Goal: Entertainment & Leisure: Browse casually

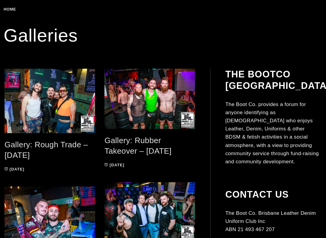
scroll to position [107, 0]
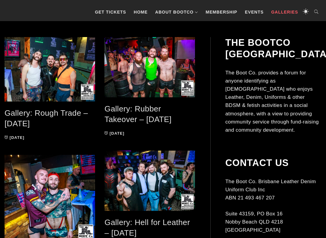
click at [46, 114] on link "Gallery: Rough Trade – [DATE]" at bounding box center [46, 119] width 83 height 20
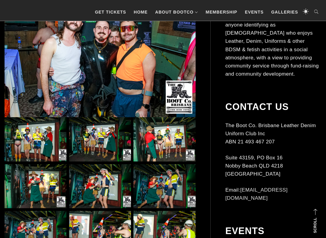
scroll to position [168, 0]
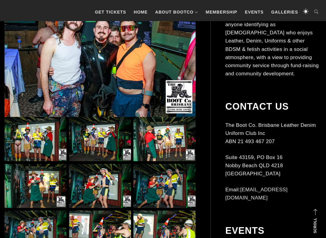
click at [31, 142] on img at bounding box center [36, 139] width 62 height 44
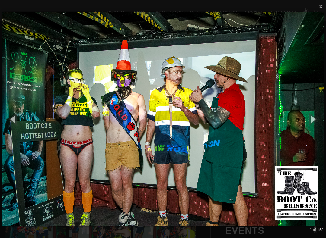
click at [313, 119] on button "button" at bounding box center [311, 119] width 27 height 33
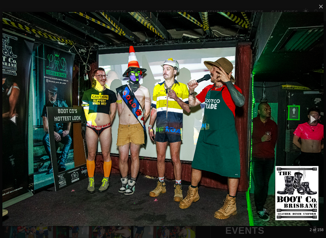
click at [315, 118] on button "button" at bounding box center [311, 119] width 27 height 33
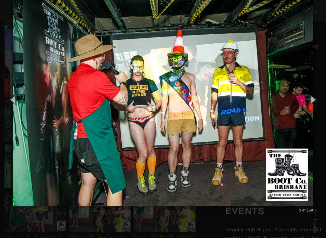
scroll to position [188, 0]
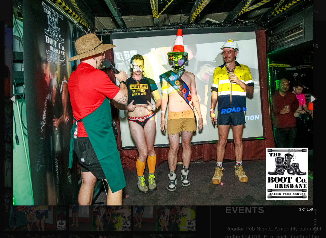
click at [314, 101] on button "button" at bounding box center [311, 98] width 27 height 33
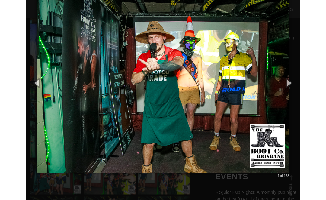
scroll to position [189, 0]
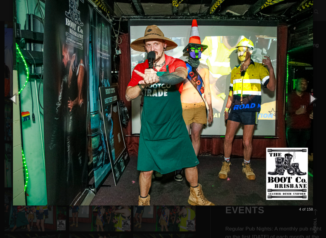
click at [321, 100] on button "button" at bounding box center [311, 98] width 27 height 33
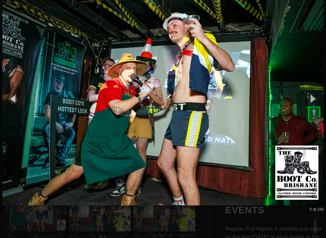
click at [317, 105] on button "button" at bounding box center [311, 98] width 27 height 33
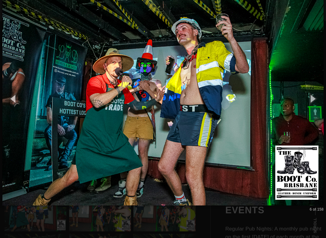
click at [316, 106] on button "button" at bounding box center [311, 98] width 27 height 33
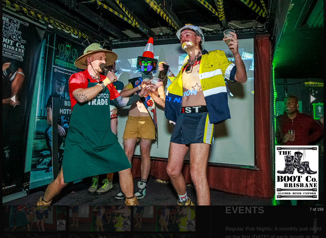
click at [317, 105] on button "button" at bounding box center [311, 98] width 27 height 33
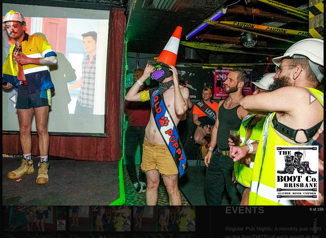
click at [318, 103] on button "button" at bounding box center [311, 98] width 27 height 33
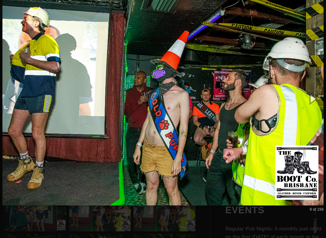
click at [316, 99] on button "button" at bounding box center [311, 98] width 27 height 33
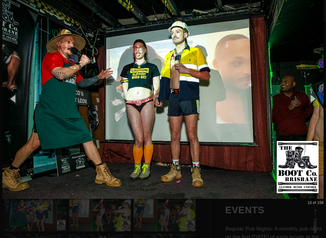
click at [315, 99] on button "button" at bounding box center [311, 98] width 27 height 33
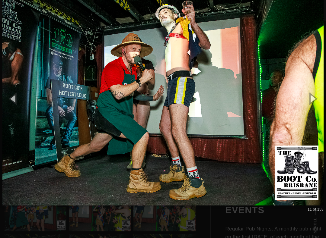
click at [315, 100] on button "button" at bounding box center [311, 98] width 27 height 33
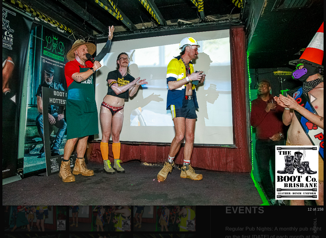
click at [316, 101] on button "button" at bounding box center [311, 98] width 27 height 33
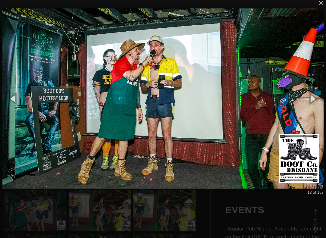
click at [314, 101] on button "button" at bounding box center [311, 98] width 27 height 33
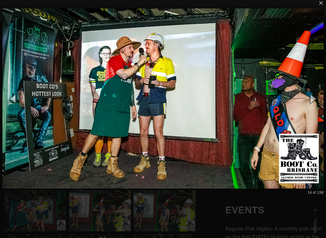
click at [315, 101] on button "button" at bounding box center [311, 98] width 27 height 33
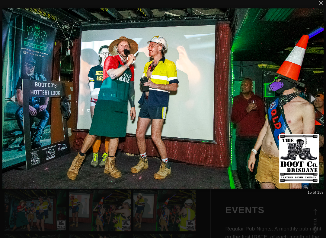
click at [315, 101] on button "button" at bounding box center [311, 98] width 27 height 33
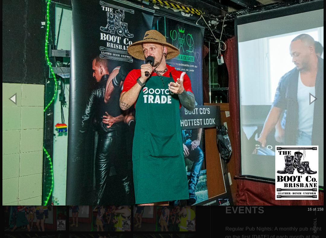
click at [316, 103] on button "button" at bounding box center [311, 98] width 27 height 33
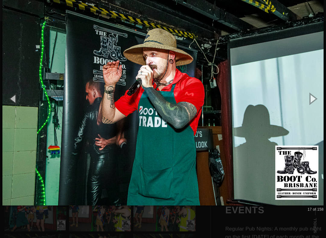
click at [315, 103] on button "button" at bounding box center [311, 98] width 27 height 33
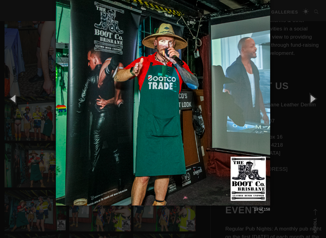
click at [315, 103] on button "button" at bounding box center [311, 98] width 27 height 33
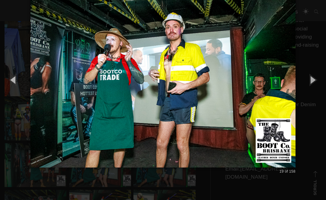
click at [316, 79] on button "button" at bounding box center [311, 79] width 27 height 33
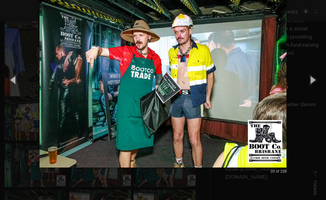
click at [314, 82] on button "button" at bounding box center [311, 79] width 27 height 33
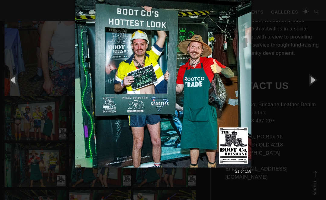
click at [315, 81] on button "button" at bounding box center [311, 79] width 27 height 33
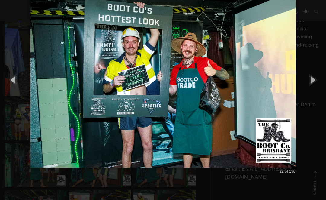
click at [315, 82] on button "button" at bounding box center [311, 79] width 27 height 33
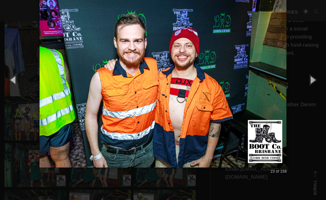
click at [315, 82] on button "button" at bounding box center [311, 79] width 27 height 33
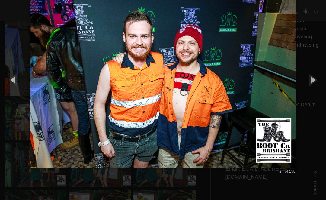
click at [316, 82] on button "button" at bounding box center [311, 79] width 27 height 33
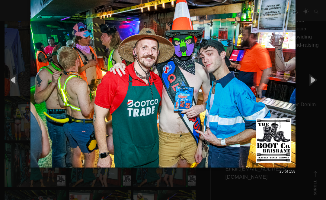
click at [316, 82] on button "button" at bounding box center [311, 79] width 27 height 33
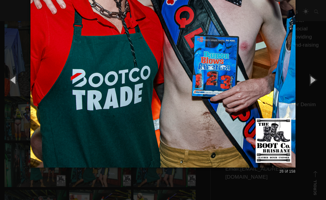
click at [314, 82] on button "button" at bounding box center [311, 79] width 27 height 33
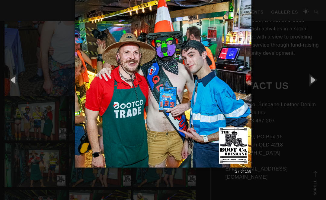
click at [314, 83] on button "button" at bounding box center [311, 79] width 27 height 33
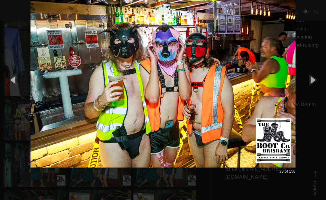
click at [314, 83] on button "button" at bounding box center [311, 79] width 27 height 33
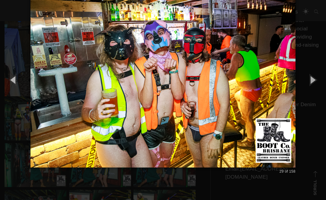
click at [315, 82] on button "button" at bounding box center [311, 79] width 27 height 33
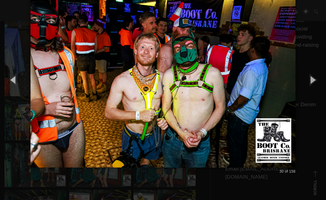
click at [315, 81] on button "button" at bounding box center [311, 79] width 27 height 33
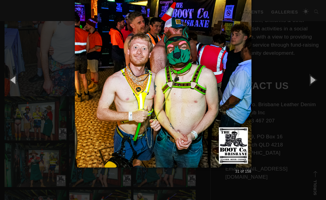
click at [317, 83] on button "button" at bounding box center [311, 79] width 27 height 33
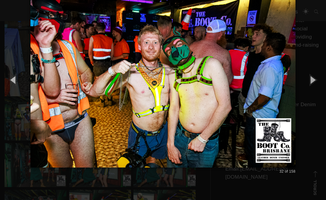
click at [318, 81] on button "button" at bounding box center [311, 79] width 27 height 33
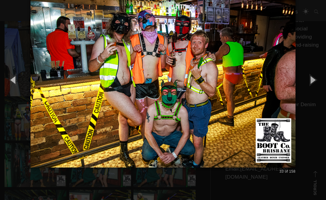
click at [320, 80] on button "button" at bounding box center [311, 79] width 27 height 33
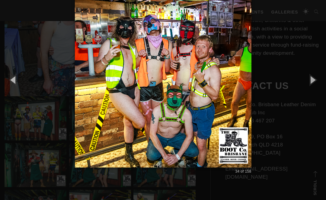
click at [318, 80] on button "button" at bounding box center [311, 79] width 27 height 33
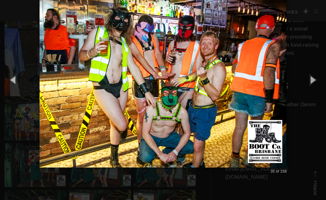
click at [316, 81] on button "button" at bounding box center [311, 79] width 27 height 33
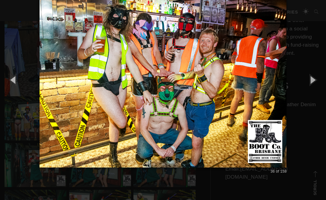
click at [317, 80] on button "button" at bounding box center [311, 79] width 27 height 33
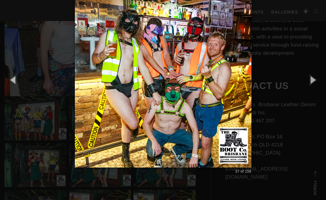
click at [318, 79] on button "button" at bounding box center [311, 79] width 27 height 33
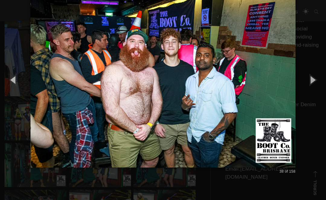
click at [320, 78] on button "button" at bounding box center [311, 79] width 27 height 33
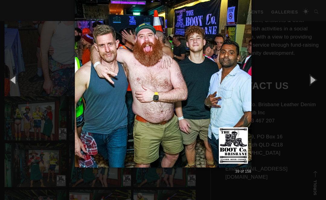
click at [322, 77] on button "button" at bounding box center [311, 79] width 27 height 33
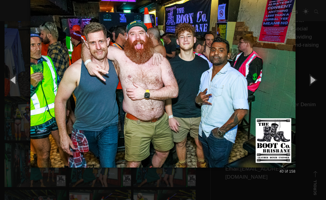
click at [317, 81] on button "button" at bounding box center [311, 79] width 27 height 33
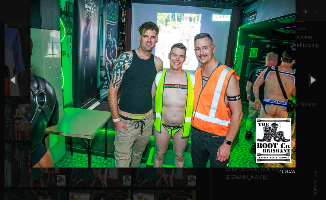
click at [316, 82] on button "button" at bounding box center [311, 79] width 27 height 33
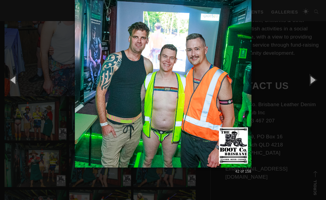
click at [316, 83] on button "button" at bounding box center [311, 79] width 27 height 33
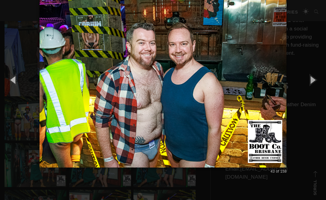
click at [317, 82] on button "button" at bounding box center [311, 79] width 27 height 33
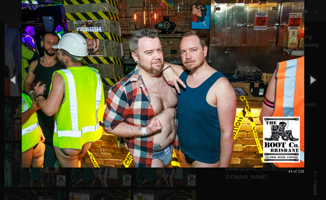
click at [317, 82] on button "button" at bounding box center [311, 79] width 27 height 33
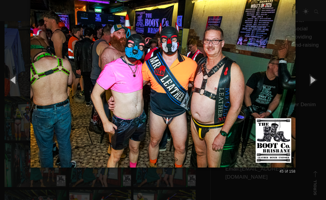
click at [316, 82] on button "button" at bounding box center [311, 79] width 27 height 33
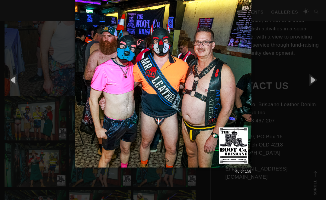
click at [316, 82] on button "button" at bounding box center [311, 79] width 27 height 33
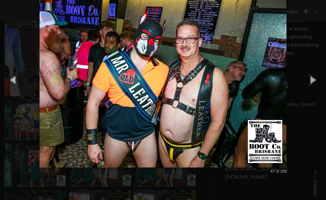
click at [316, 83] on button "button" at bounding box center [311, 79] width 27 height 33
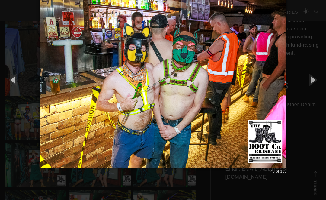
click at [315, 83] on button "button" at bounding box center [311, 79] width 27 height 33
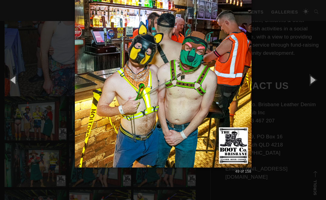
click at [314, 83] on button "button" at bounding box center [311, 79] width 27 height 33
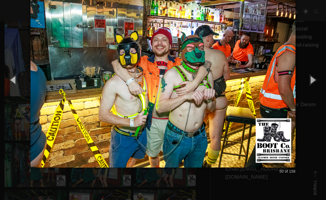
click at [315, 82] on button "button" at bounding box center [311, 79] width 27 height 33
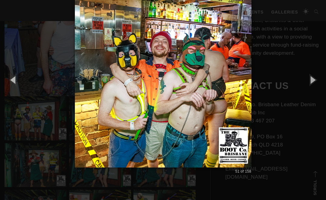
click at [314, 83] on button "button" at bounding box center [311, 79] width 27 height 33
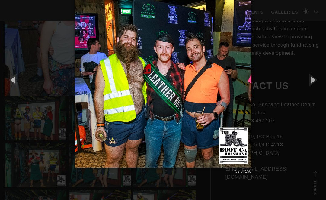
click at [315, 82] on button "button" at bounding box center [311, 79] width 27 height 33
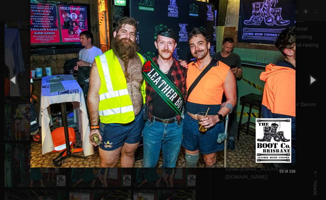
click at [315, 83] on button "button" at bounding box center [311, 79] width 27 height 33
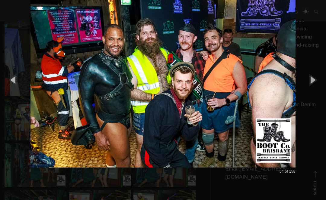
click at [314, 84] on button "button" at bounding box center [311, 79] width 27 height 33
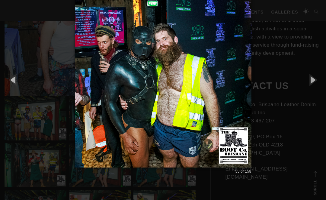
click at [314, 84] on button "button" at bounding box center [311, 79] width 27 height 33
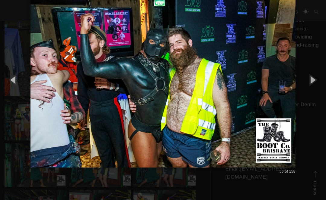
click at [315, 82] on button "button" at bounding box center [311, 79] width 27 height 33
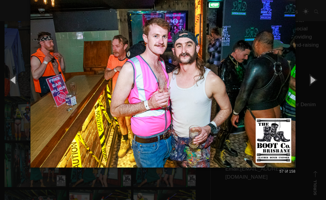
click at [315, 82] on button "button" at bounding box center [311, 79] width 27 height 33
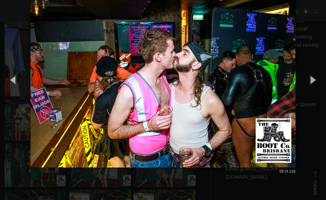
click at [315, 82] on button "button" at bounding box center [311, 79] width 27 height 33
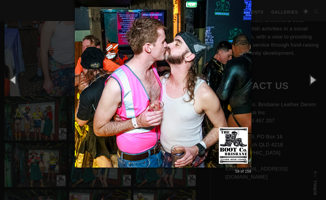
click at [315, 82] on button "button" at bounding box center [311, 79] width 27 height 33
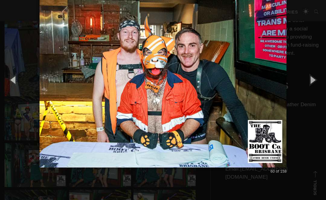
click at [316, 82] on button "button" at bounding box center [311, 79] width 27 height 33
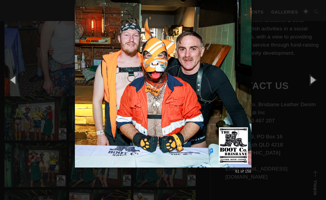
click at [317, 82] on button "button" at bounding box center [311, 79] width 27 height 33
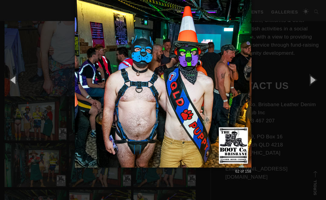
click at [317, 81] on button "button" at bounding box center [311, 79] width 27 height 33
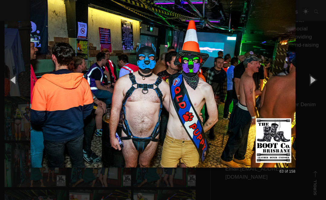
click at [317, 81] on button "button" at bounding box center [311, 79] width 27 height 33
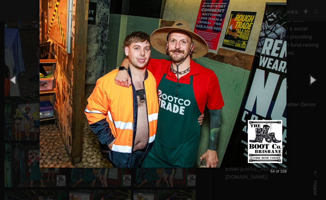
click at [315, 84] on button "button" at bounding box center [311, 79] width 27 height 33
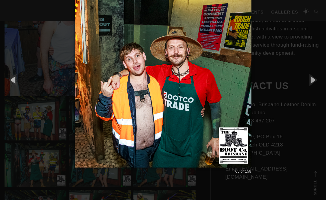
click at [316, 82] on button "button" at bounding box center [311, 79] width 27 height 33
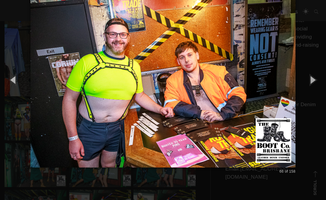
click at [316, 83] on button "button" at bounding box center [311, 79] width 27 height 33
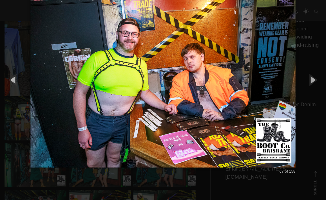
click at [316, 82] on button "button" at bounding box center [311, 79] width 27 height 33
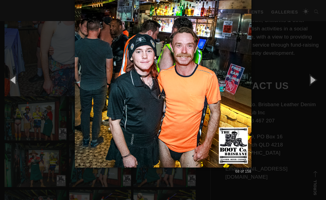
click at [316, 83] on button "button" at bounding box center [311, 79] width 27 height 33
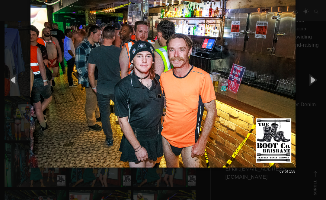
click at [316, 84] on button "button" at bounding box center [311, 79] width 27 height 33
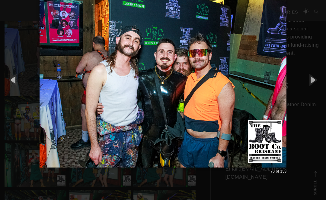
click at [315, 84] on button "button" at bounding box center [311, 79] width 27 height 33
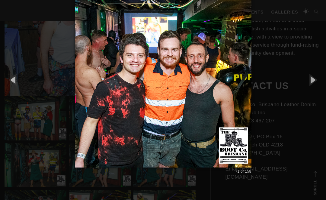
click at [315, 84] on button "button" at bounding box center [311, 79] width 27 height 33
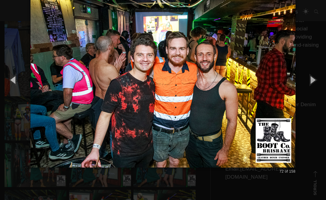
click at [315, 84] on button "button" at bounding box center [311, 79] width 27 height 33
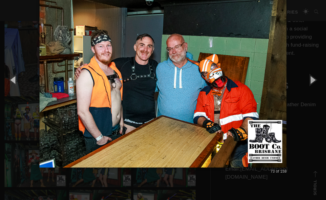
click at [315, 84] on button "button" at bounding box center [311, 79] width 27 height 33
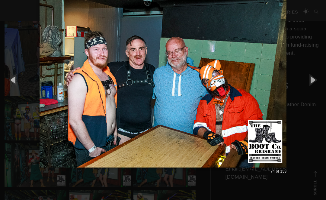
click at [316, 83] on button "button" at bounding box center [311, 79] width 27 height 33
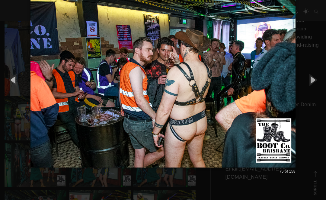
click at [315, 84] on button "button" at bounding box center [311, 79] width 27 height 33
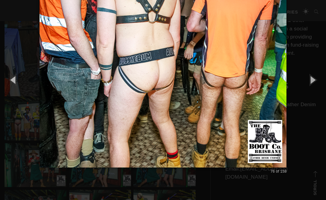
click at [314, 84] on button "button" at bounding box center [311, 79] width 27 height 33
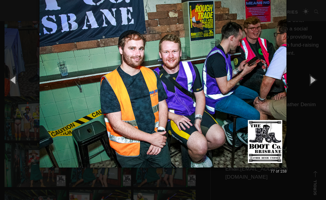
click at [314, 85] on button "button" at bounding box center [311, 79] width 27 height 33
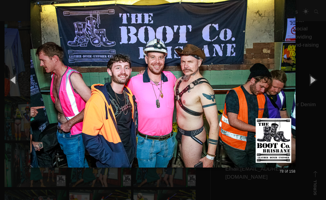
click at [314, 85] on button "button" at bounding box center [311, 79] width 27 height 33
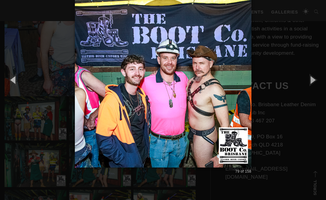
click at [314, 84] on button "button" at bounding box center [311, 79] width 27 height 33
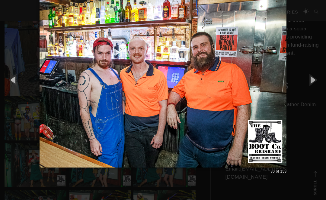
click at [314, 84] on button "button" at bounding box center [311, 79] width 27 height 33
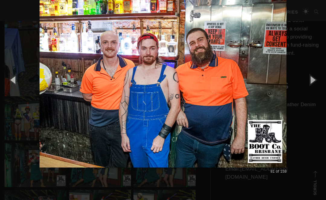
click at [315, 84] on button "button" at bounding box center [311, 79] width 27 height 33
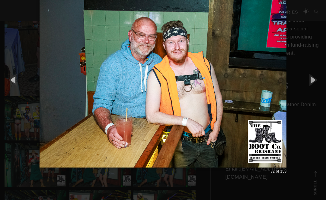
click at [315, 84] on button "button" at bounding box center [311, 79] width 27 height 33
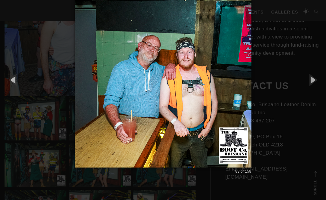
click at [317, 84] on button "button" at bounding box center [311, 79] width 27 height 33
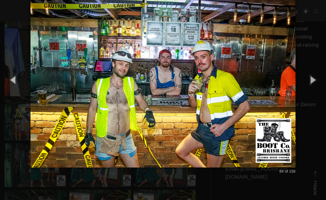
click at [317, 84] on button "button" at bounding box center [311, 79] width 27 height 33
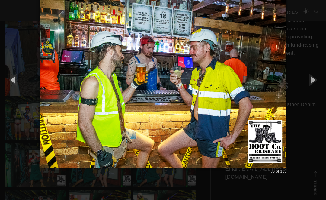
click at [316, 83] on button "button" at bounding box center [311, 79] width 27 height 33
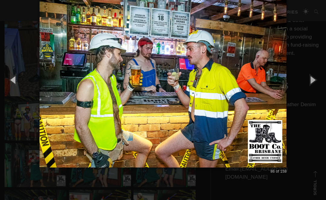
click at [317, 82] on button "button" at bounding box center [311, 79] width 27 height 33
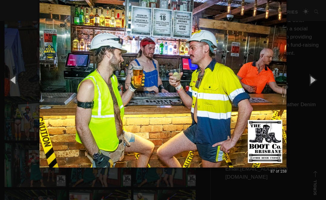
click at [314, 82] on button "button" at bounding box center [311, 79] width 27 height 33
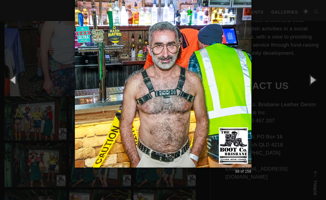
click at [315, 82] on button "button" at bounding box center [311, 79] width 27 height 33
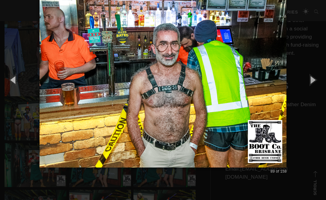
click at [316, 83] on button "button" at bounding box center [311, 79] width 27 height 33
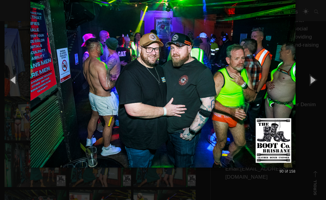
click at [318, 82] on button "button" at bounding box center [311, 79] width 27 height 33
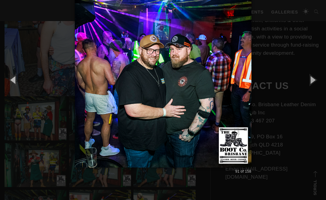
click at [320, 83] on button "button" at bounding box center [311, 79] width 27 height 33
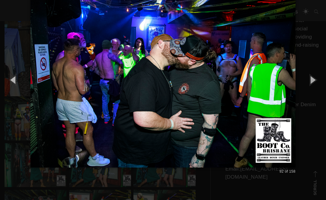
click at [318, 87] on button "button" at bounding box center [311, 79] width 27 height 33
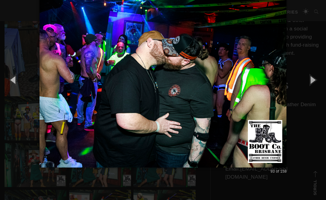
click at [319, 87] on button "button" at bounding box center [311, 79] width 27 height 33
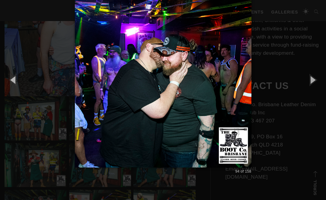
click at [320, 87] on button "button" at bounding box center [311, 79] width 27 height 33
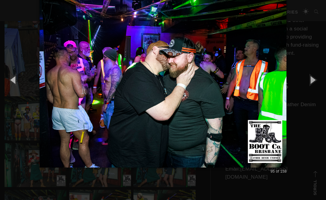
click at [318, 87] on button "button" at bounding box center [311, 79] width 27 height 33
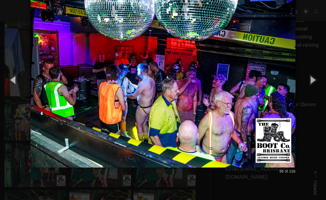
click at [318, 87] on button "button" at bounding box center [311, 79] width 27 height 33
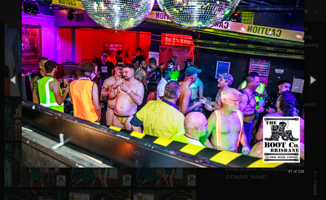
click at [318, 87] on button "button" at bounding box center [311, 79] width 27 height 33
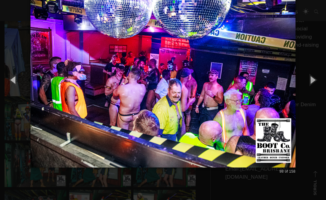
click at [317, 89] on button "button" at bounding box center [311, 79] width 27 height 33
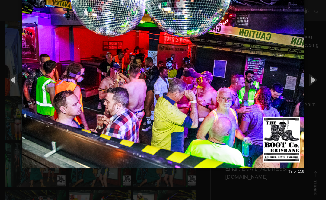
click at [317, 91] on button "button" at bounding box center [311, 79] width 27 height 33
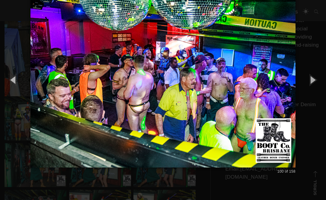
click at [317, 92] on button "button" at bounding box center [311, 79] width 27 height 33
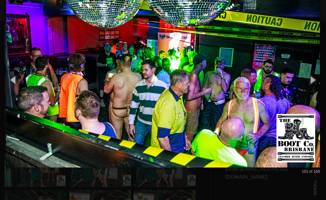
click at [316, 86] on button "button" at bounding box center [311, 79] width 27 height 33
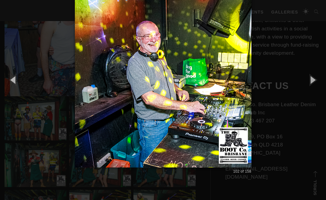
click at [317, 88] on button "button" at bounding box center [311, 79] width 27 height 33
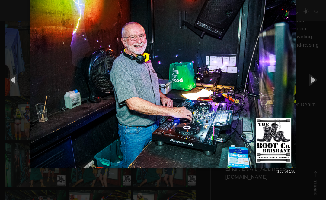
click at [318, 87] on button "button" at bounding box center [311, 79] width 27 height 33
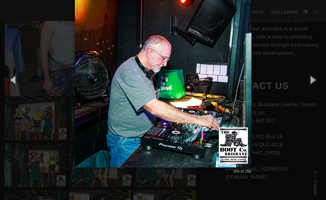
click at [319, 87] on button "button" at bounding box center [311, 79] width 27 height 33
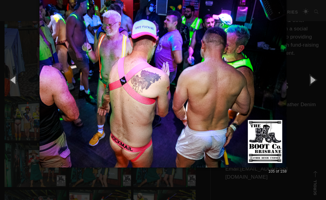
click at [317, 89] on button "button" at bounding box center [311, 79] width 27 height 33
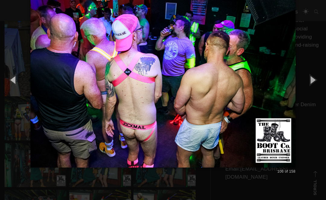
click at [320, 87] on button "button" at bounding box center [311, 79] width 27 height 33
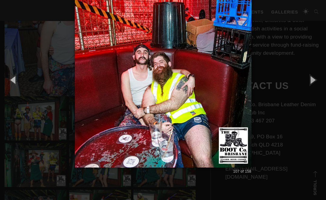
click at [317, 87] on button "button" at bounding box center [311, 79] width 27 height 33
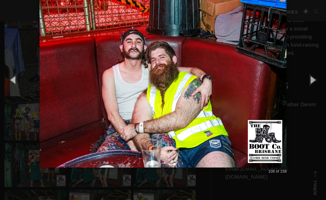
click at [317, 87] on button "button" at bounding box center [311, 79] width 27 height 33
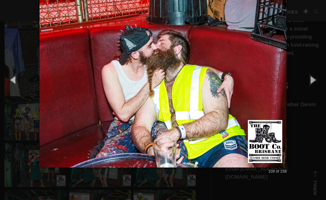
click at [317, 87] on button "button" at bounding box center [311, 79] width 27 height 33
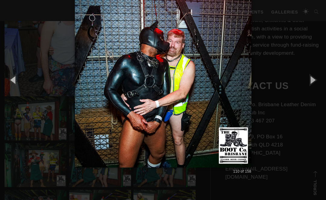
click at [317, 87] on button "button" at bounding box center [311, 79] width 27 height 33
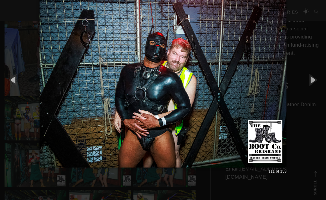
click at [321, 87] on button "button" at bounding box center [311, 79] width 27 height 33
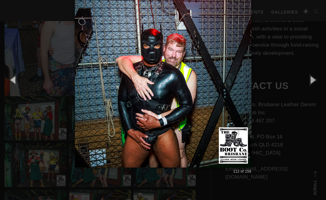
click at [321, 87] on button "button" at bounding box center [311, 79] width 27 height 33
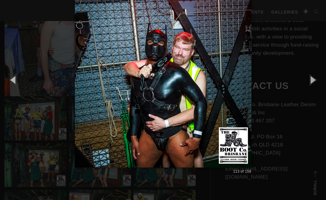
click at [319, 87] on button "button" at bounding box center [311, 79] width 27 height 33
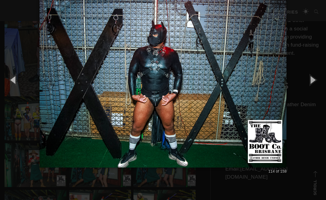
click at [320, 87] on button "button" at bounding box center [311, 79] width 27 height 33
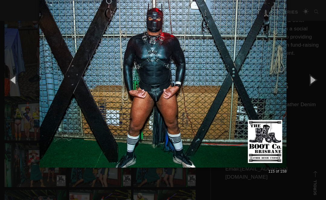
click at [320, 88] on button "button" at bounding box center [311, 79] width 27 height 33
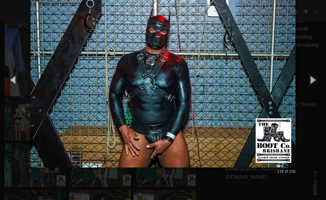
click at [319, 88] on button "button" at bounding box center [311, 79] width 27 height 33
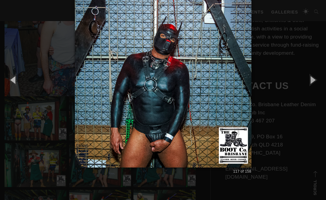
click at [319, 88] on button "button" at bounding box center [311, 79] width 27 height 33
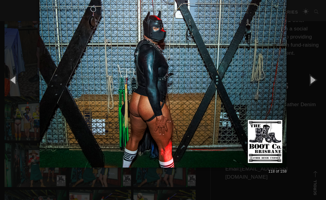
click at [317, 90] on button "button" at bounding box center [311, 79] width 27 height 33
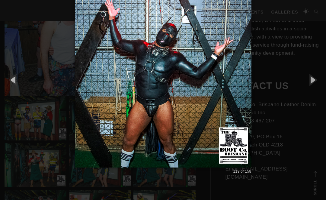
click at [320, 88] on button "button" at bounding box center [311, 79] width 27 height 33
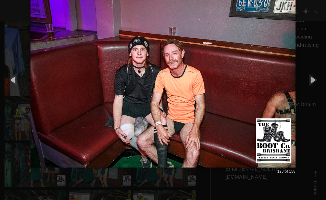
click at [314, 85] on button "button" at bounding box center [311, 79] width 27 height 33
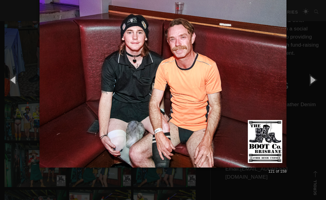
click at [316, 87] on button "button" at bounding box center [311, 79] width 27 height 33
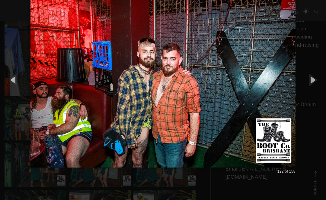
click at [314, 89] on button "button" at bounding box center [311, 79] width 27 height 33
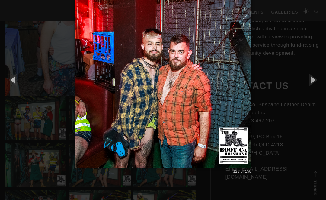
click at [315, 87] on button "button" at bounding box center [311, 79] width 27 height 33
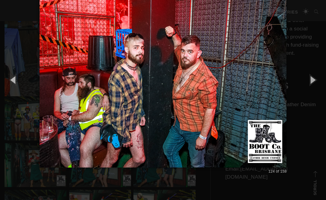
click at [316, 88] on button "button" at bounding box center [311, 79] width 27 height 33
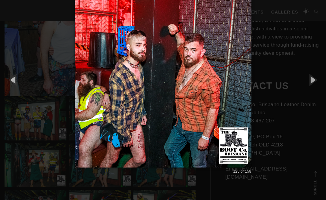
click at [316, 87] on button "button" at bounding box center [311, 79] width 27 height 33
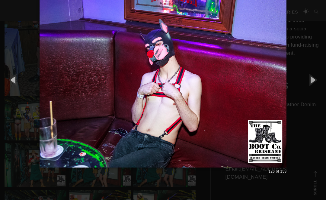
click at [317, 87] on button "button" at bounding box center [311, 79] width 27 height 33
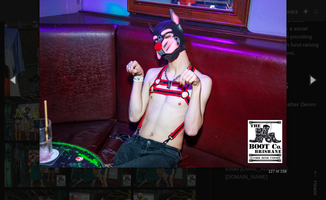
click at [317, 86] on button "button" at bounding box center [311, 79] width 27 height 33
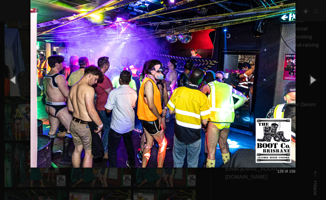
click at [314, 87] on button "button" at bounding box center [311, 79] width 27 height 33
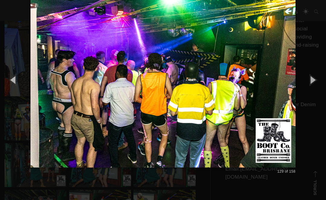
click at [314, 87] on button "button" at bounding box center [311, 79] width 27 height 33
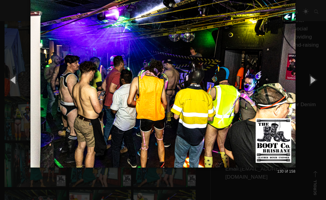
click at [314, 80] on button "button" at bounding box center [311, 79] width 27 height 33
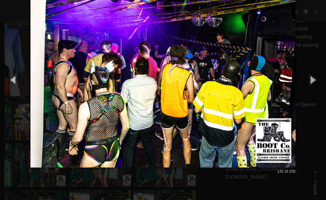
click at [317, 81] on button "button" at bounding box center [311, 79] width 27 height 33
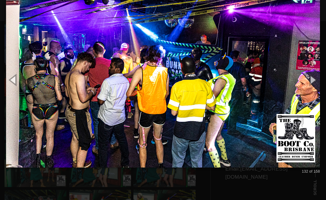
click at [317, 79] on button "button" at bounding box center [311, 79] width 27 height 33
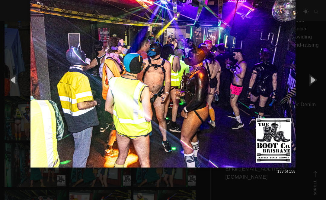
click at [317, 80] on button "button" at bounding box center [311, 79] width 27 height 33
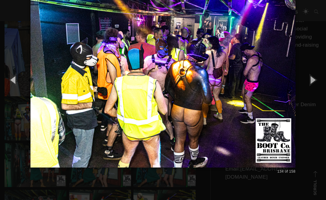
click at [316, 82] on button "button" at bounding box center [311, 79] width 27 height 33
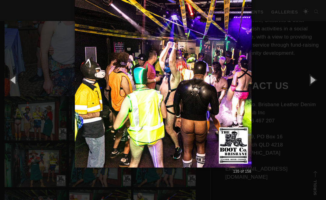
click at [317, 81] on button "button" at bounding box center [311, 79] width 27 height 33
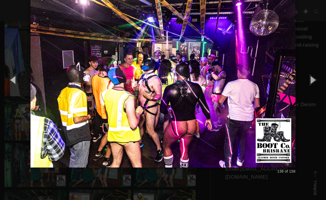
click at [316, 82] on button "button" at bounding box center [311, 79] width 27 height 33
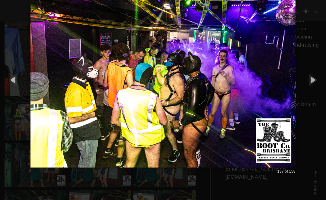
click at [317, 81] on button "button" at bounding box center [311, 79] width 27 height 33
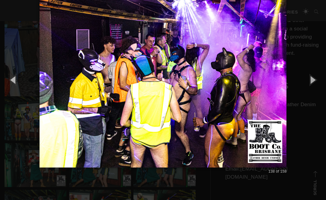
click at [316, 82] on button "button" at bounding box center [311, 79] width 27 height 33
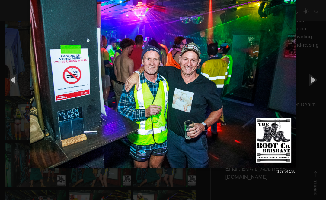
click at [318, 81] on button "button" at bounding box center [311, 79] width 27 height 33
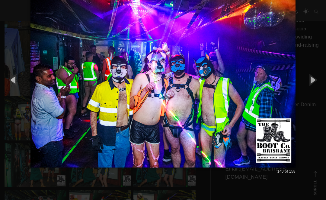
click at [317, 81] on button "button" at bounding box center [311, 79] width 27 height 33
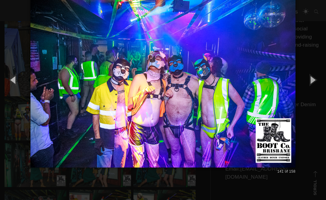
click at [317, 81] on button "button" at bounding box center [311, 79] width 27 height 33
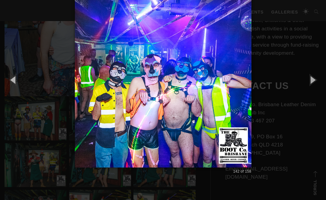
click at [316, 82] on button "button" at bounding box center [311, 79] width 27 height 33
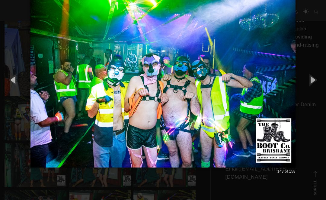
click at [315, 82] on button "button" at bounding box center [311, 79] width 27 height 33
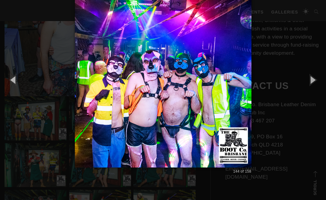
click at [316, 82] on button "button" at bounding box center [311, 79] width 27 height 33
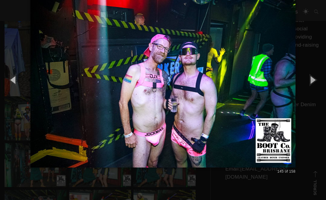
click at [316, 81] on button "button" at bounding box center [311, 79] width 27 height 33
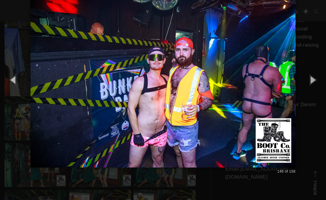
click at [317, 80] on button "button" at bounding box center [311, 79] width 27 height 33
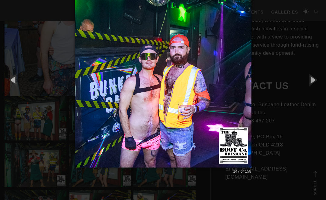
click at [316, 81] on button "button" at bounding box center [311, 79] width 27 height 33
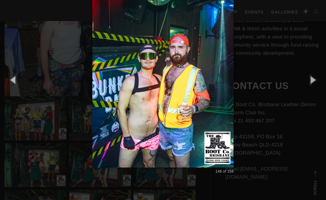
click at [316, 81] on button "button" at bounding box center [311, 79] width 27 height 33
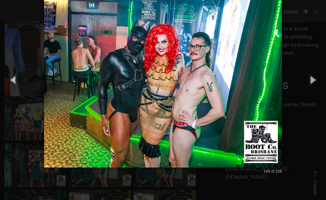
click at [317, 81] on button "button" at bounding box center [311, 79] width 27 height 33
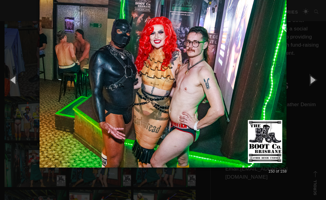
click at [316, 81] on button "button" at bounding box center [311, 79] width 27 height 33
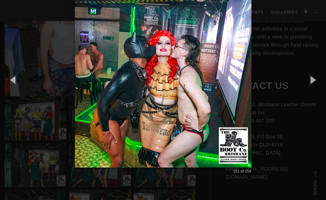
click at [316, 81] on button "button" at bounding box center [311, 79] width 27 height 33
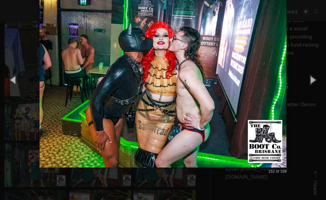
click at [316, 81] on button "button" at bounding box center [311, 79] width 27 height 33
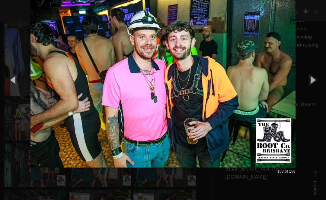
click at [324, 75] on button "button" at bounding box center [311, 79] width 27 height 33
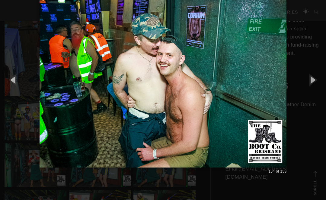
click at [321, 78] on button "button" at bounding box center [311, 79] width 27 height 33
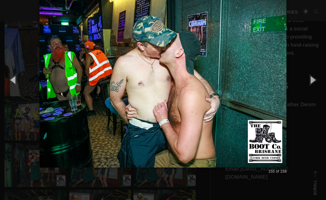
click at [322, 77] on button "button" at bounding box center [311, 79] width 27 height 33
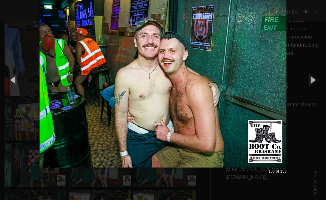
click at [318, 78] on button "button" at bounding box center [311, 79] width 27 height 33
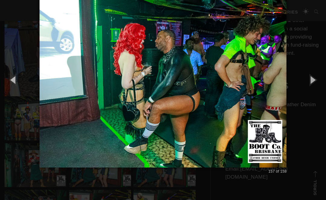
click at [15, 80] on button "button" at bounding box center [13, 79] width 27 height 33
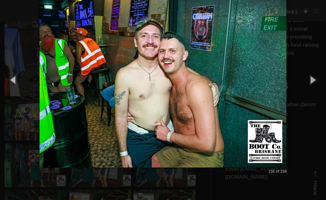
click at [315, 85] on button "button" at bounding box center [311, 79] width 27 height 33
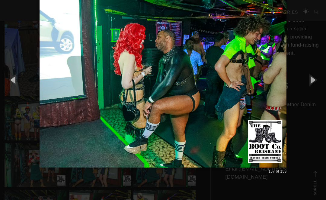
click at [316, 84] on button "button" at bounding box center [311, 79] width 27 height 33
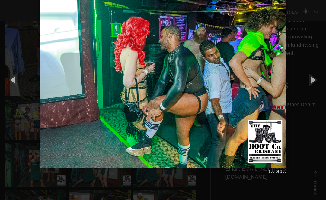
click at [317, 84] on button "button" at bounding box center [311, 79] width 27 height 33
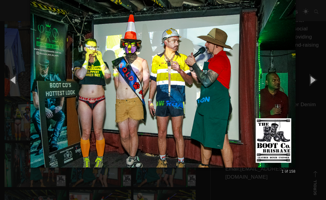
click at [315, 86] on button "button" at bounding box center [311, 79] width 27 height 33
